Goal: Check status: Check status

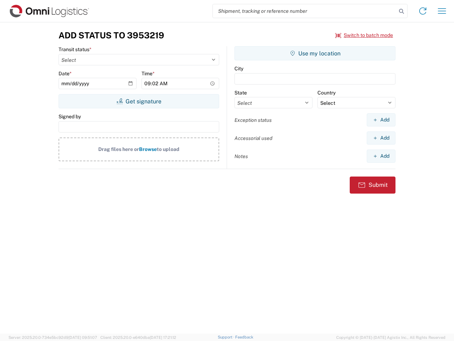
click at [305, 11] on input "search" at bounding box center [305, 10] width 184 height 13
click at [402, 11] on icon at bounding box center [402, 11] width 10 height 10
click at [423, 11] on icon at bounding box center [422, 10] width 11 height 11
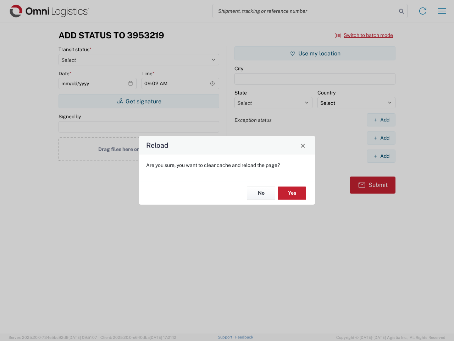
click at [442, 11] on div "Reload Are you sure, you want to clear cache and reload the page? No Yes" at bounding box center [227, 170] width 454 height 341
click at [364, 35] on div "Reload Are you sure, you want to clear cache and reload the page? No Yes" at bounding box center [227, 170] width 454 height 341
click at [139, 101] on div "Reload Are you sure, you want to clear cache and reload the page? No Yes" at bounding box center [227, 170] width 454 height 341
click at [315, 53] on div "Reload Are you sure, you want to clear cache and reload the page? No Yes" at bounding box center [227, 170] width 454 height 341
click at [381, 120] on div "Reload Are you sure, you want to clear cache and reload the page? No Yes" at bounding box center [227, 170] width 454 height 341
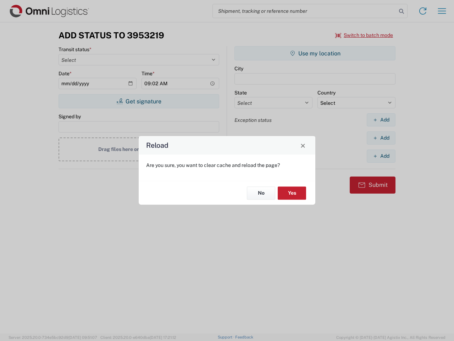
click at [381, 138] on div "Reload Are you sure, you want to clear cache and reload the page? No Yes" at bounding box center [227, 170] width 454 height 341
click at [381, 156] on div "Reload Are you sure, you want to clear cache and reload the page? No Yes" at bounding box center [227, 170] width 454 height 341
